Goal: Task Accomplishment & Management: Use online tool/utility

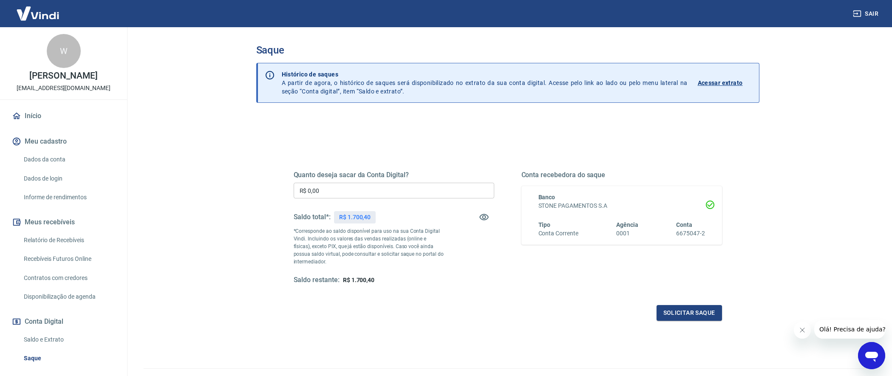
click at [370, 189] on input "R$ 0,00" at bounding box center [394, 191] width 201 height 16
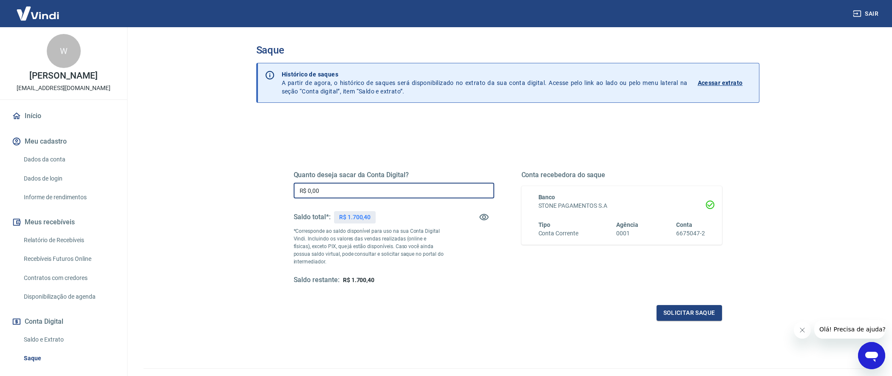
click at [370, 189] on input "R$ 0,00" at bounding box center [394, 191] width 201 height 16
type input "R$ 1.700,00"
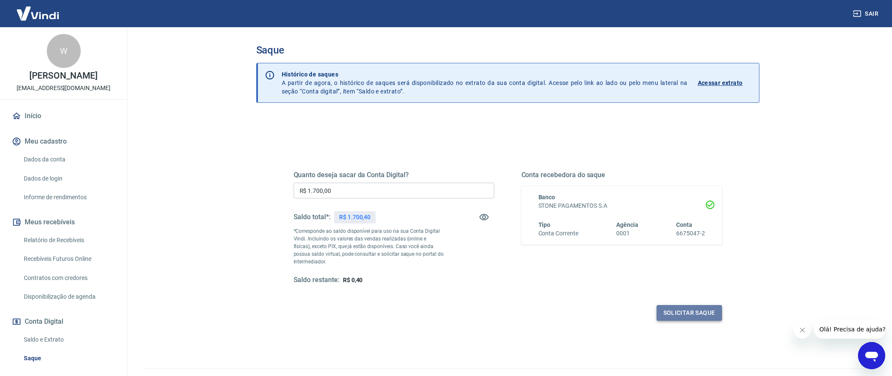
click at [693, 310] on button "Solicitar saque" at bounding box center [689, 313] width 65 height 16
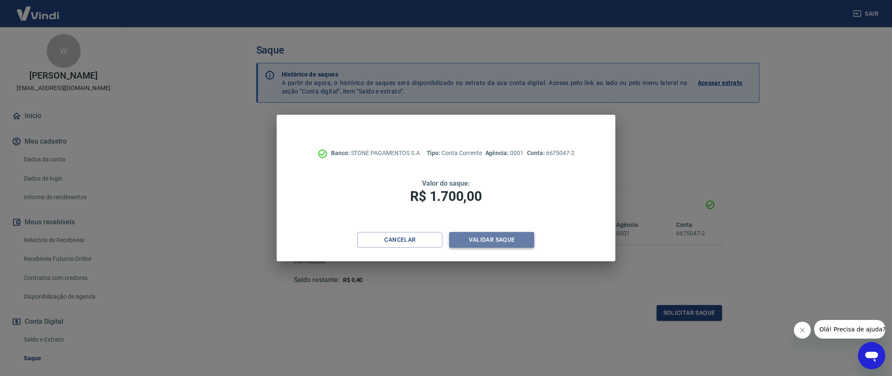
click at [501, 235] on button "Validar saque" at bounding box center [491, 240] width 85 height 16
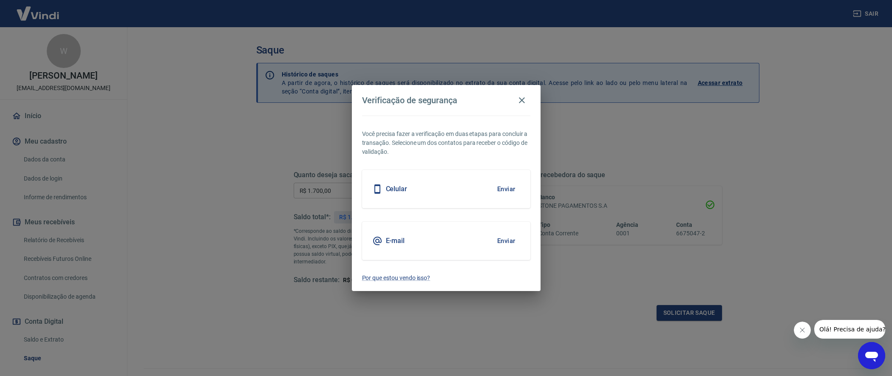
click at [511, 242] on button "Enviar" at bounding box center [507, 241] width 28 height 18
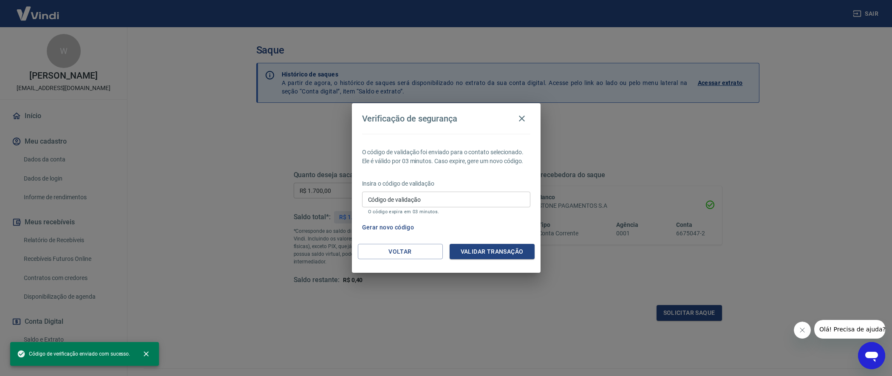
click at [434, 199] on input "Código de validação" at bounding box center [446, 200] width 168 height 16
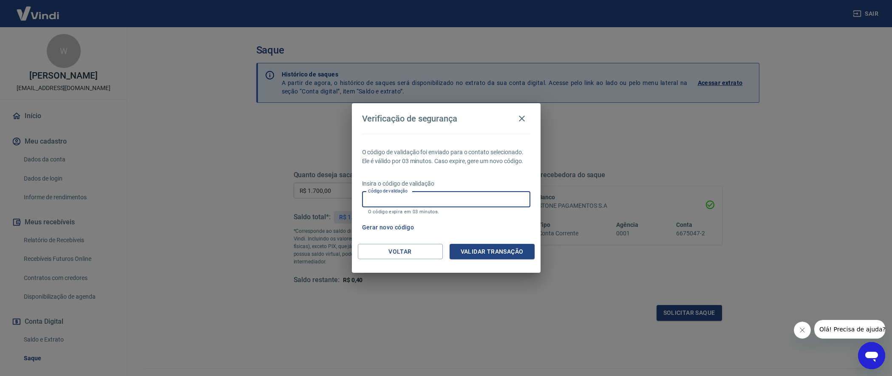
paste input "128057"
type input "128057"
click at [492, 250] on button "Validar transação" at bounding box center [492, 252] width 85 height 16
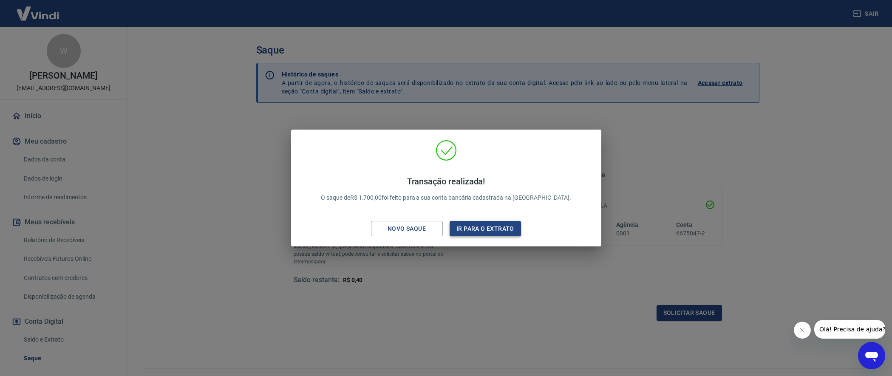
click at [498, 234] on button "Ir para o extrato" at bounding box center [486, 229] width 72 height 16
